Goal: Find specific page/section: Find specific page/section

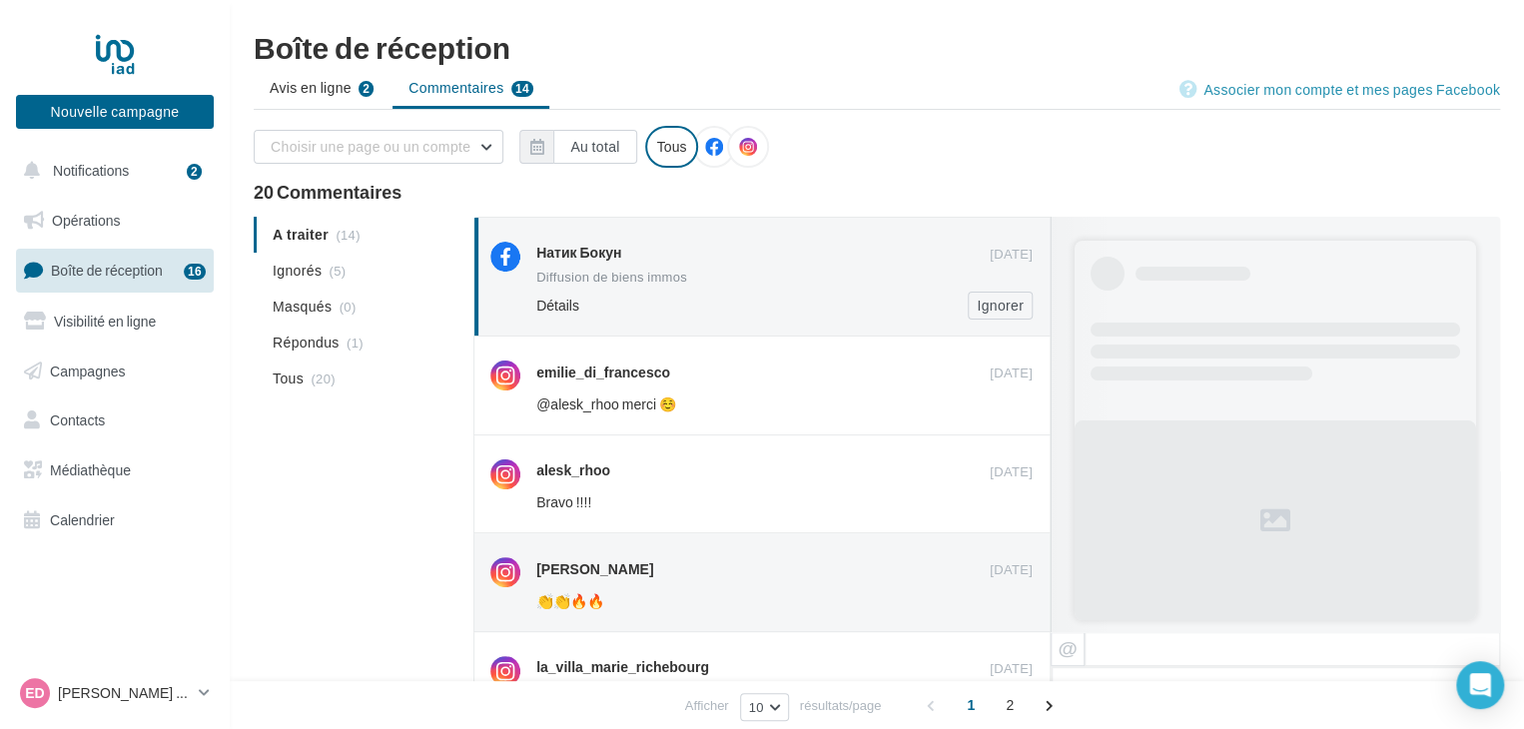
scroll to position [978, 0]
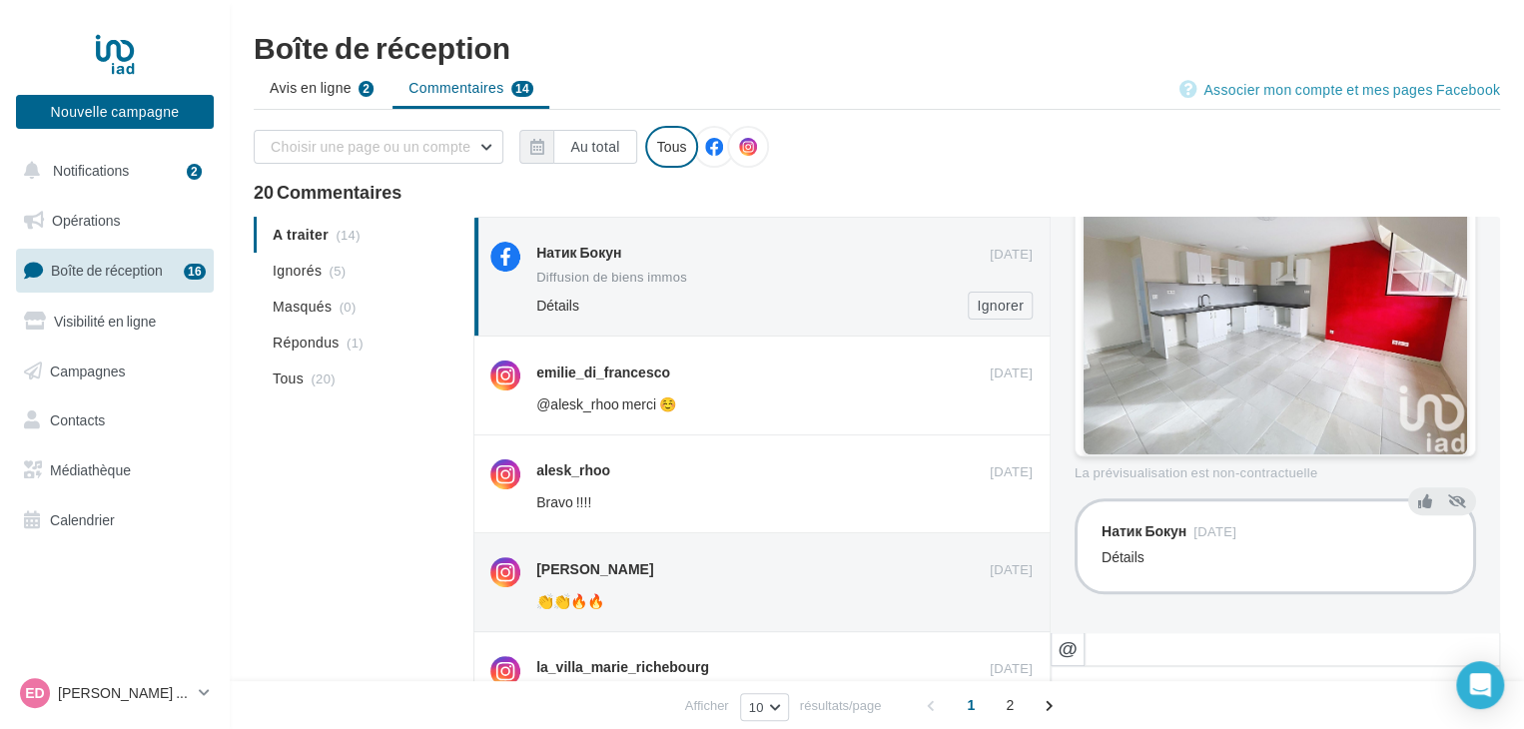
click at [559, 304] on span "Détails" at bounding box center [557, 305] width 43 height 17
click at [316, 265] on span "Ignorés" at bounding box center [297, 271] width 49 height 20
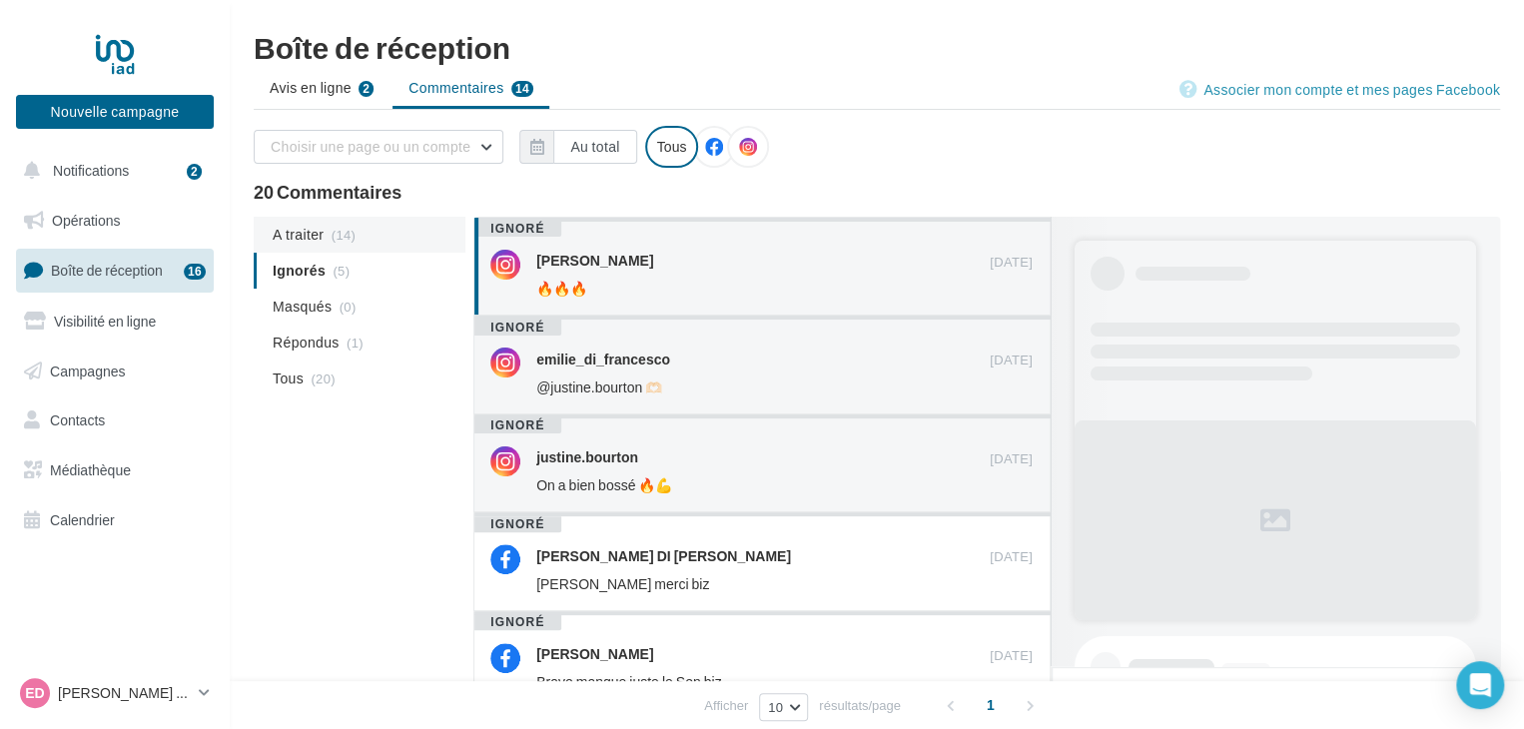
scroll to position [582, 0]
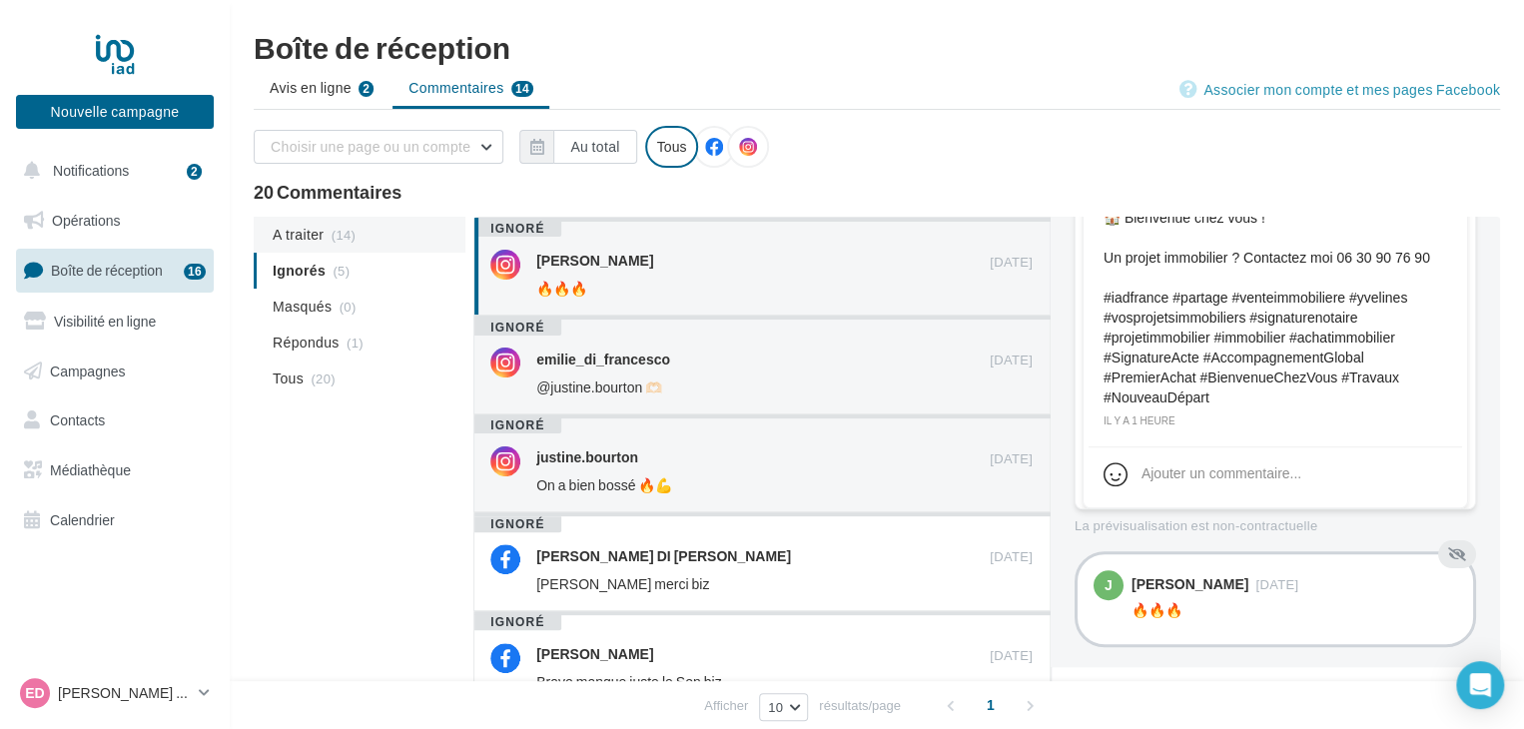
click at [310, 225] on span "A traiter" at bounding box center [298, 235] width 51 height 20
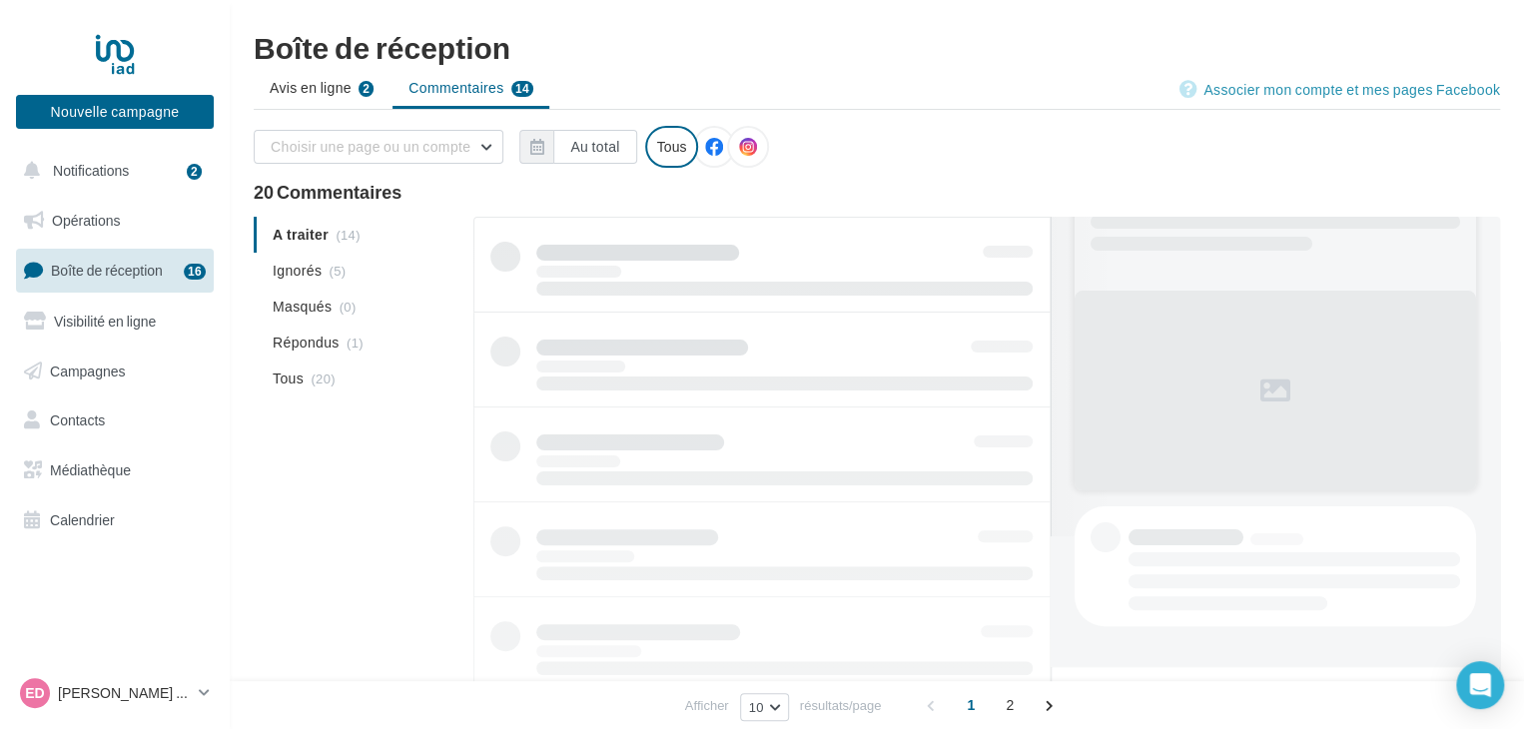
scroll to position [130, 0]
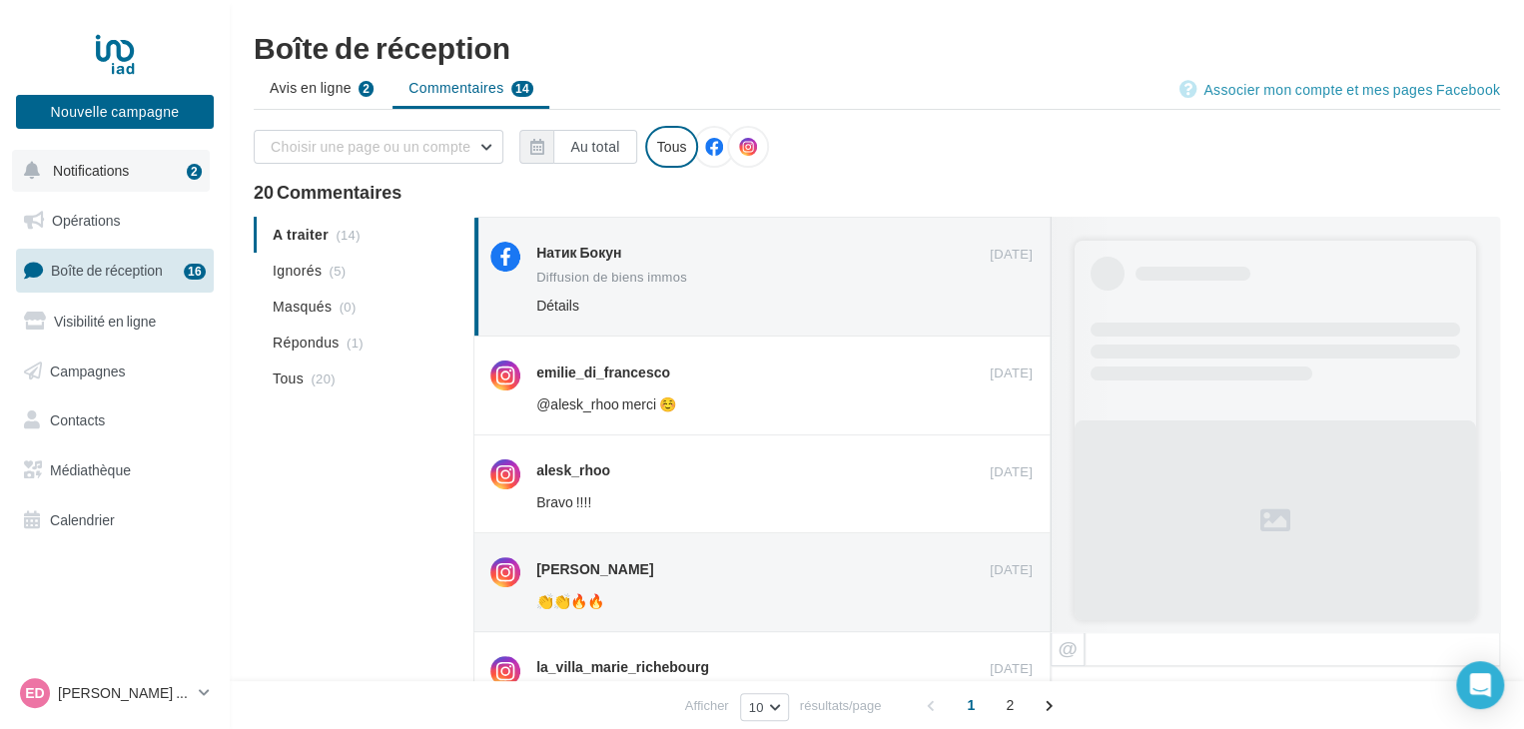
click at [184, 170] on button "Notifications 2" at bounding box center [111, 171] width 198 height 42
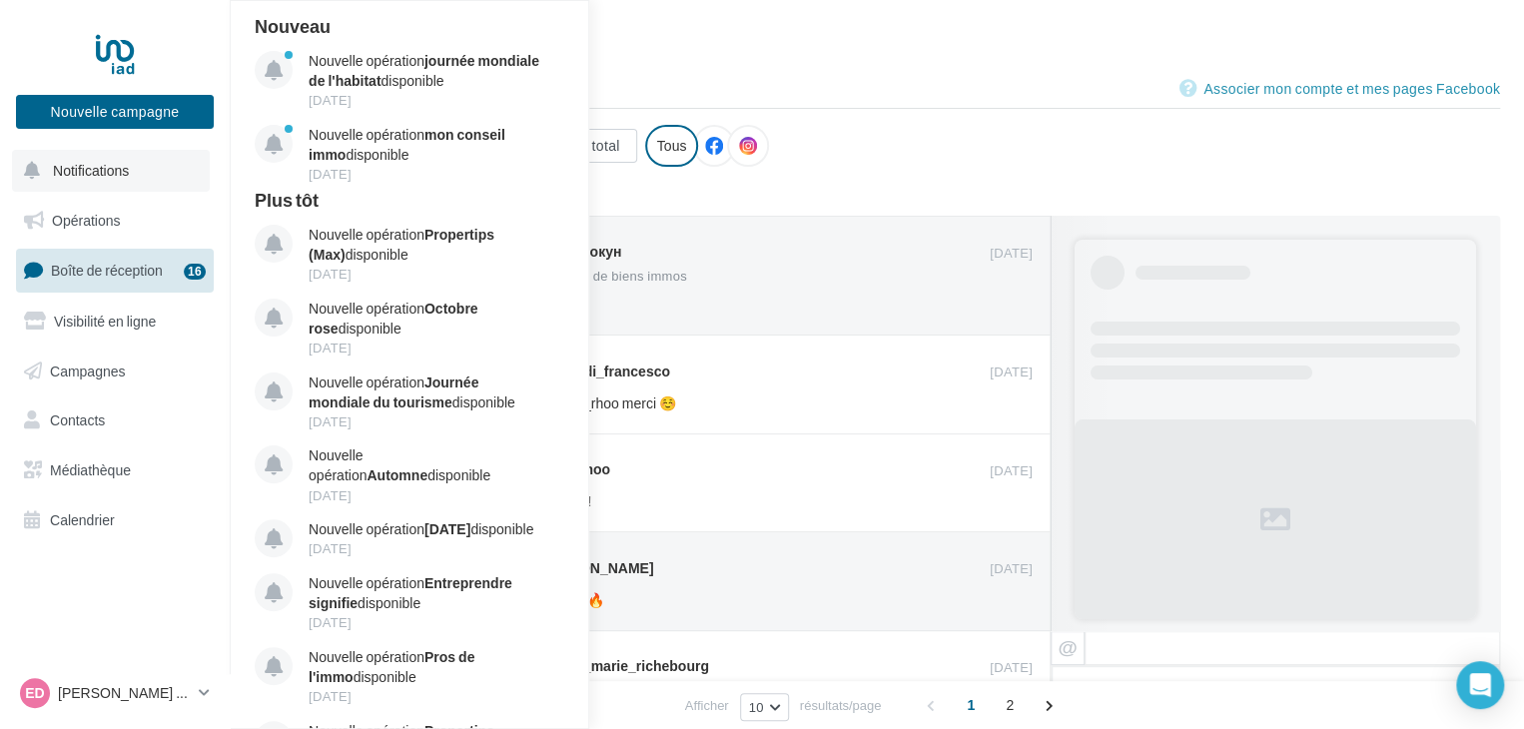
scroll to position [978, 0]
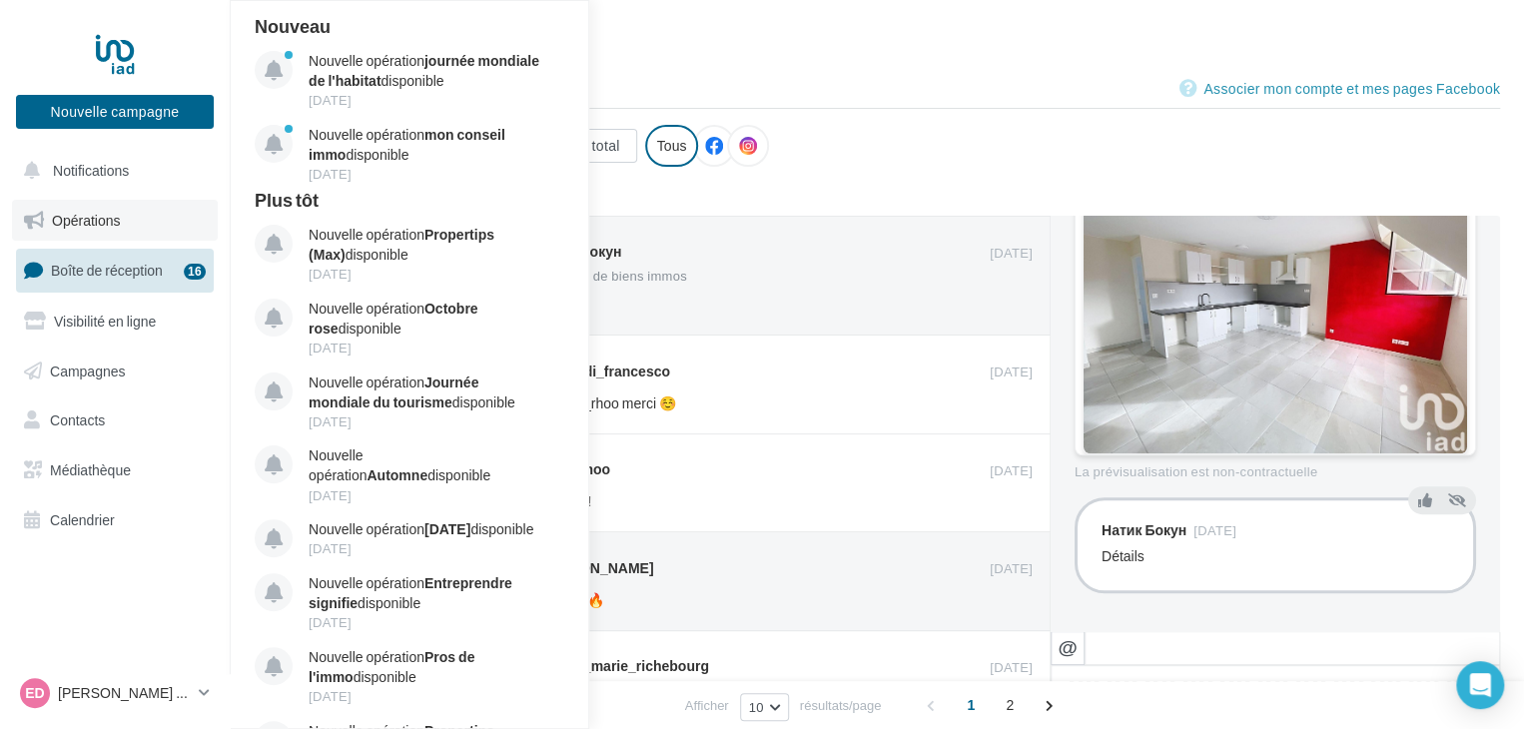
click at [84, 204] on link "Opérations" at bounding box center [115, 221] width 206 height 42
